Goal: Complete application form: Complete application form

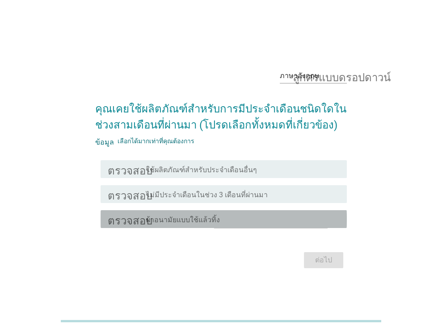
click at [286, 214] on div "โครงร่างกล่องกาเครื่องหมายว่าง ผ้าอนามัยแบบใช้แล้วทิ้ง" at bounding box center [242, 219] width 193 height 11
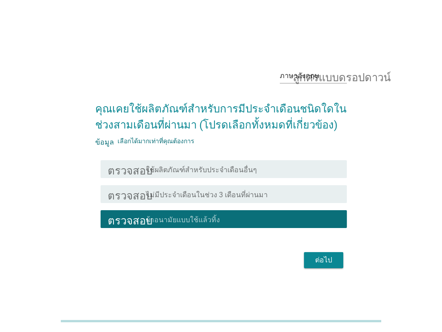
click at [328, 259] on font "ต่อไป" at bounding box center [323, 260] width 17 height 8
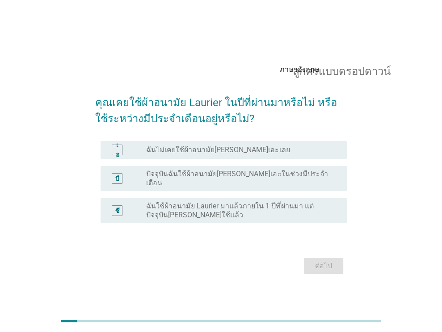
click at [257, 203] on font "ฉันใช้ผ้าอนามัย Laurier มาแล้วภายใน 1 ปีที่ผ่านมา แต่ปัจจุบัน[PERSON_NAME]ใช้แล…" at bounding box center [229, 210] width 167 height 17
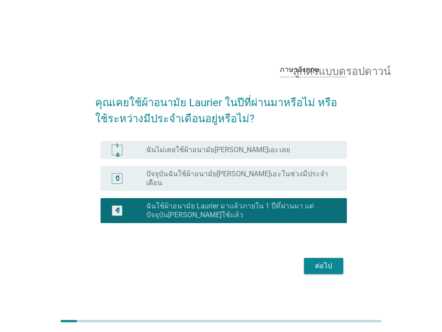
drag, startPoint x: 329, startPoint y: 262, endPoint x: 309, endPoint y: 248, distance: 24.0
click at [329, 262] on font "ต่อไป" at bounding box center [323, 266] width 17 height 8
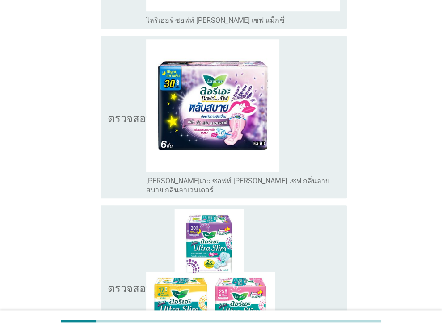
scroll to position [179, 0]
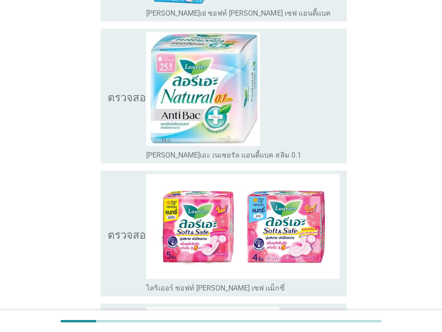
click at [322, 216] on img at bounding box center [242, 226] width 193 height 105
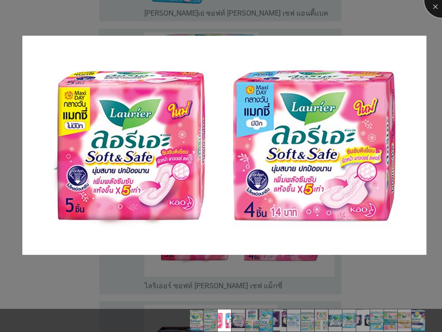
click at [434, 6] on div at bounding box center [442, 0] width 36 height 36
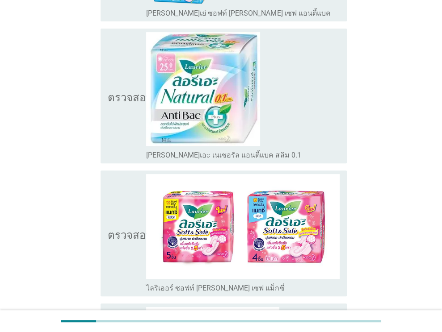
click at [126, 234] on font "ตรวจสอบ" at bounding box center [130, 233] width 45 height 11
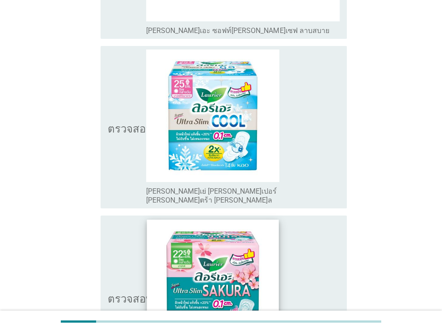
scroll to position [2182, 0]
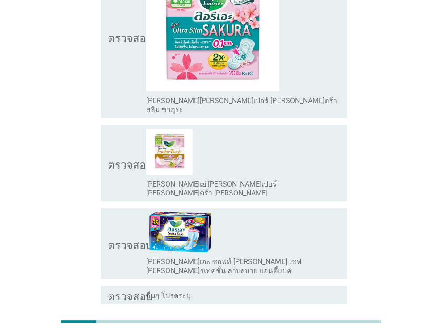
click at [315, 332] on font "ต่อไป" at bounding box center [323, 336] width 17 height 8
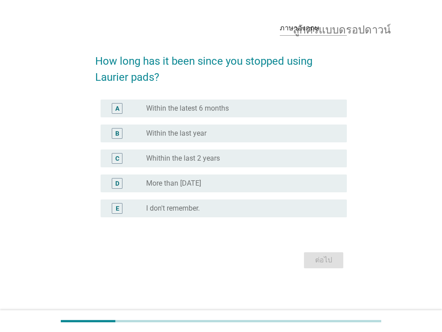
scroll to position [0, 0]
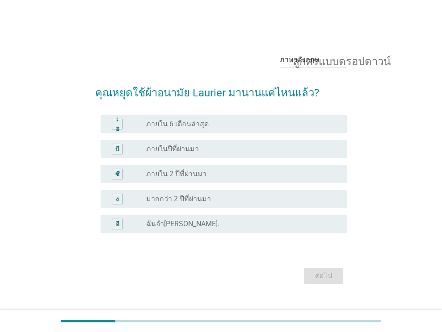
click at [254, 172] on div "ปุ่มวิทยุ[PERSON_NAME]เลือก ภายใน 2 ปีที่ผ่านมา" at bounding box center [239, 174] width 186 height 9
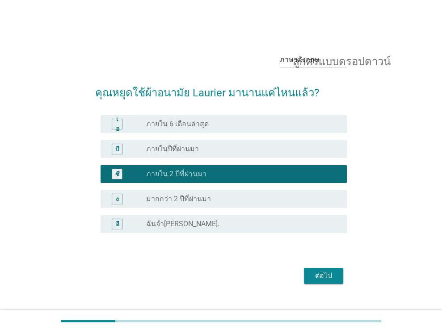
click at [325, 272] on font "ต่อไป" at bounding box center [323, 276] width 17 height 8
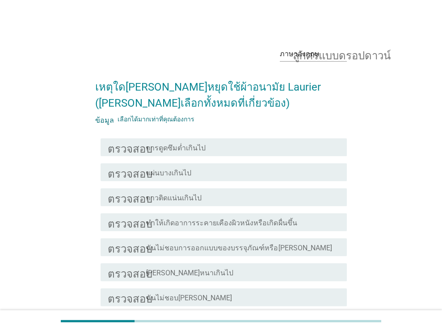
click at [284, 227] on font "ทำให้เกิดอาการระคายเคืองผิวหนังหรือเกิดผื่นขึ้น" at bounding box center [221, 223] width 151 height 8
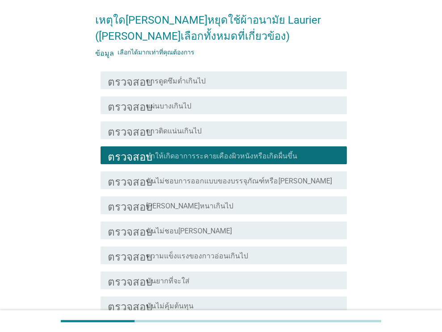
scroll to position [203, 0]
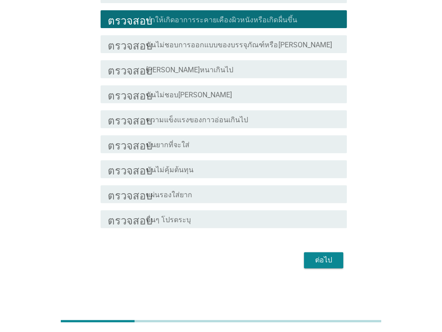
click at [314, 259] on div "ต่อไป" at bounding box center [323, 260] width 25 height 11
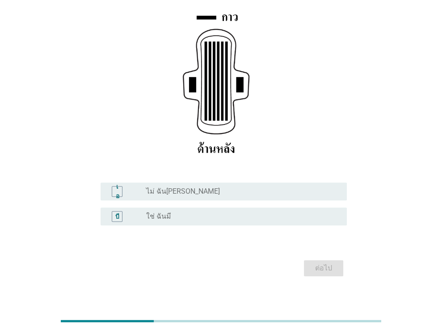
scroll to position [134, 0]
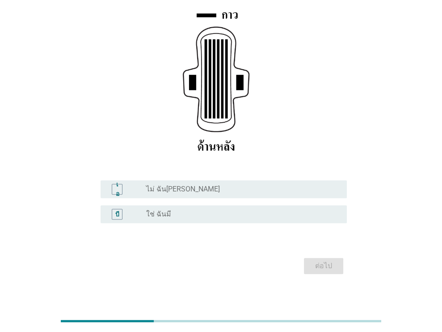
click at [306, 211] on div "ปุ่มวิทยุ[PERSON_NAME]เลือก ใช่ ฉันมี" at bounding box center [239, 214] width 186 height 9
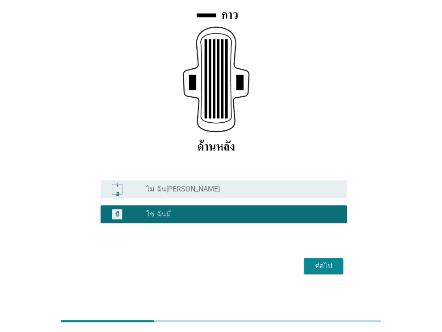
click at [328, 261] on font "ต่อไป" at bounding box center [323, 266] width 17 height 11
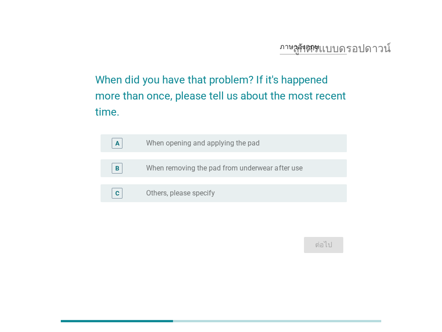
scroll to position [0, 0]
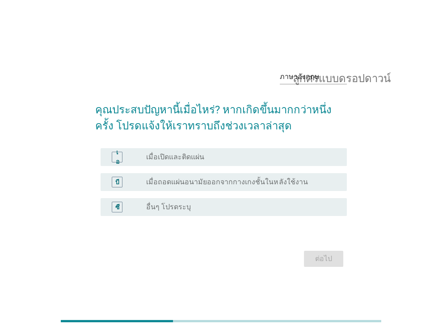
click at [257, 180] on font "เมื่อถอดแผ่นอนามัยออกจากกางเกงชั้นในหลังใช้งาน" at bounding box center [226, 182] width 161 height 8
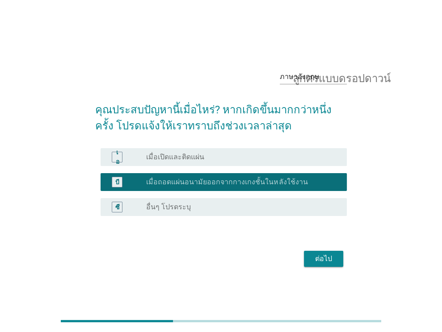
click at [318, 259] on font "ต่อไป" at bounding box center [323, 259] width 17 height 8
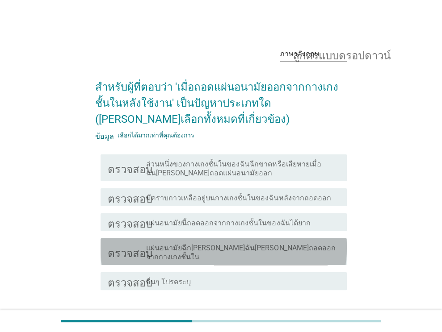
click at [245, 250] on font "แผ่นอนามัยฉีก[PERSON_NAME]ฉัน[PERSON_NAME]ถอดออกจากกางเกงชั้นใน" at bounding box center [240, 252] width 189 height 17
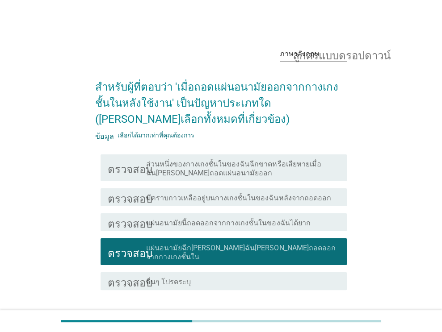
scroll to position [45, 0]
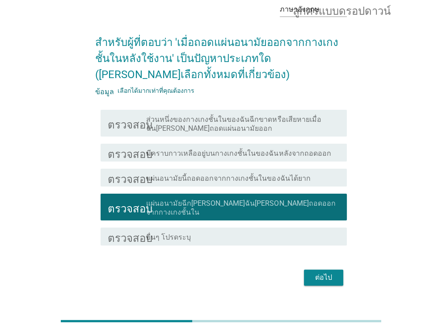
click at [329, 273] on font "ต่อไป" at bounding box center [323, 277] width 17 height 8
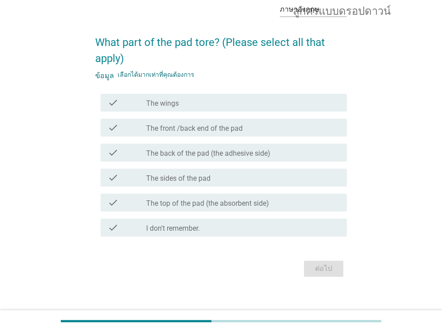
scroll to position [0, 0]
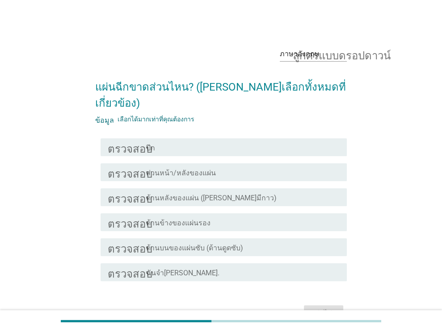
click at [288, 142] on div "โครงร่างกล่องกาเครื่องหมายว่าง ปีก" at bounding box center [242, 147] width 193 height 11
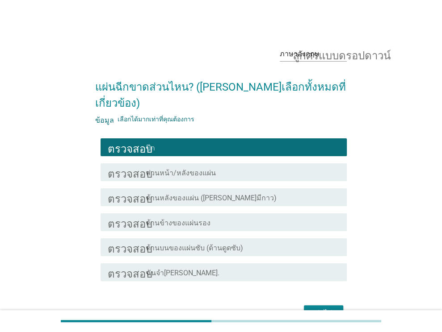
click at [322, 309] on font "ต่อไป" at bounding box center [323, 313] width 17 height 8
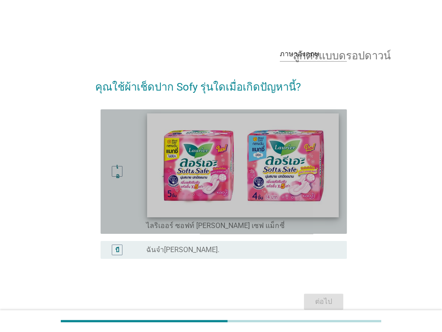
click at [202, 196] on img at bounding box center [242, 165] width 191 height 104
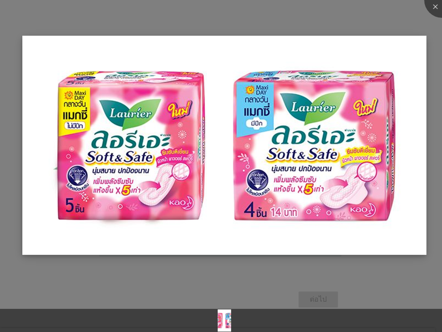
click at [290, 247] on img at bounding box center [224, 145] width 404 height 219
click at [432, 3] on div at bounding box center [442, 0] width 36 height 36
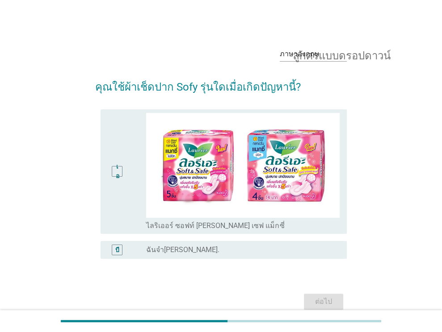
click at [117, 169] on font "เอ" at bounding box center [117, 171] width 4 height 17
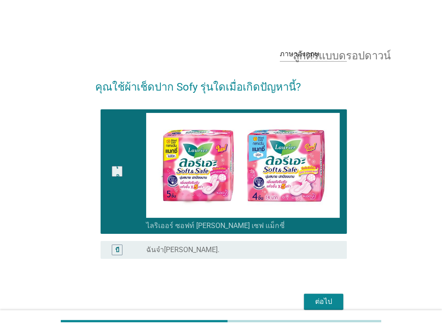
click at [321, 302] on font "ต่อไป" at bounding box center [323, 302] width 17 height 8
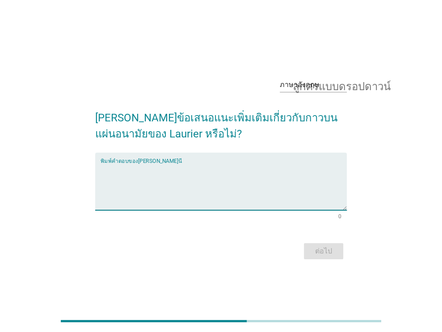
click at [295, 209] on textarea "พิมพ์คำตอบของคุณที่นี่" at bounding box center [224, 187] width 246 height 47
type textarea "ใช้แ้วแพ้"
click at [322, 248] on font "ต่อไป" at bounding box center [323, 251] width 17 height 8
